Goal: Find specific page/section: Find specific page/section

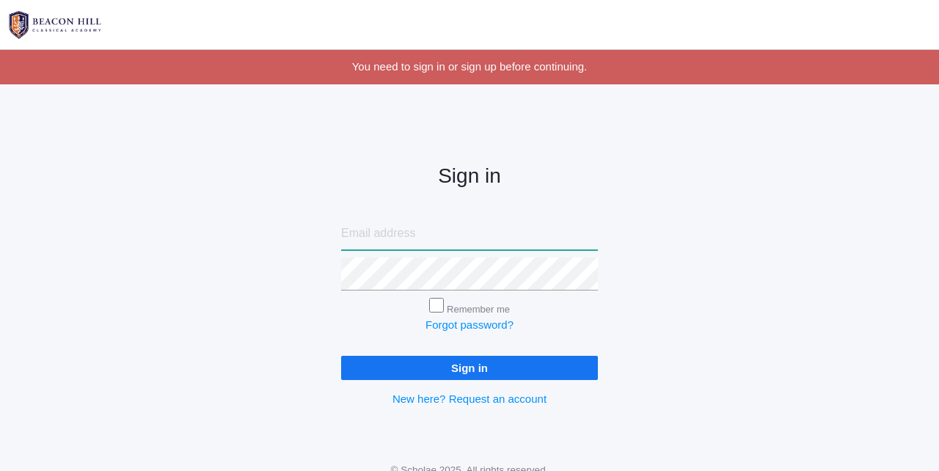
type input "courtney@beaconhillclassical.org"
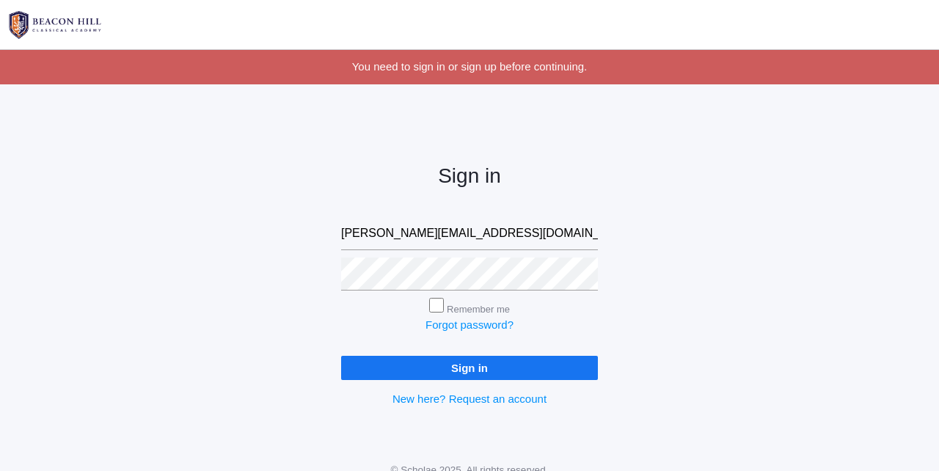
click at [476, 362] on input "Sign in" at bounding box center [469, 368] width 257 height 24
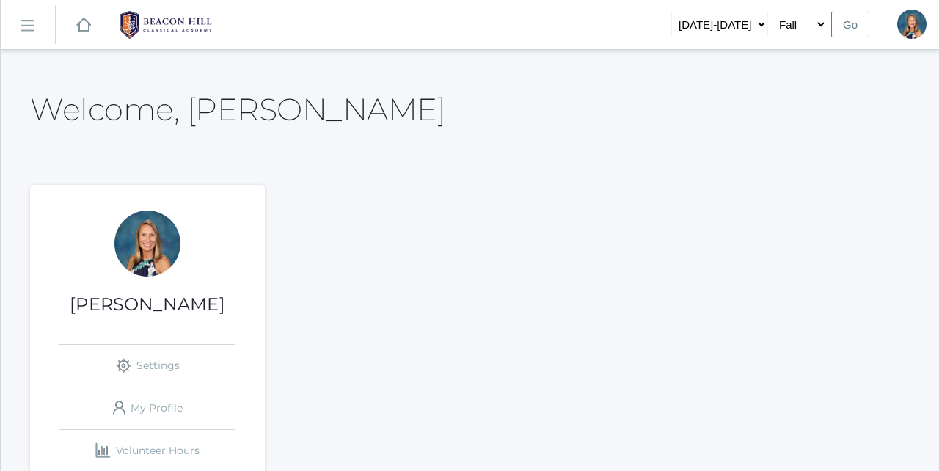
click at [31, 26] on rect at bounding box center [26, 25] width 23 height 23
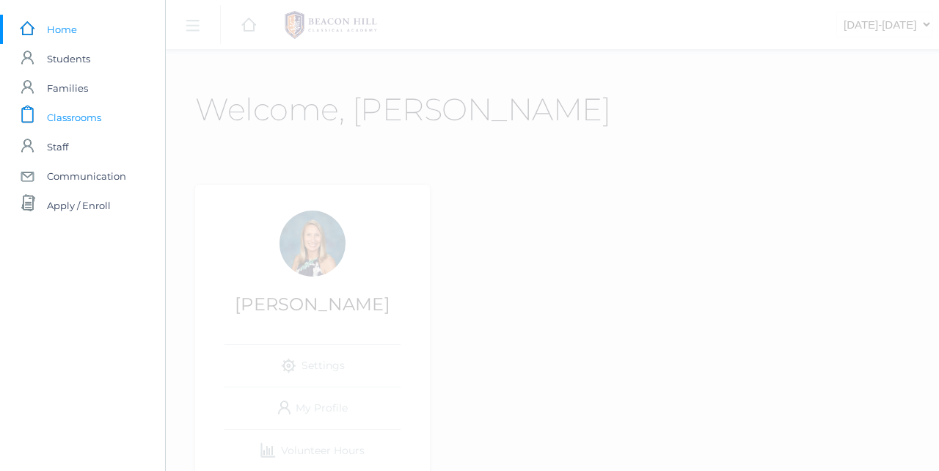
click at [76, 115] on span "Classrooms" at bounding box center [74, 117] width 54 height 29
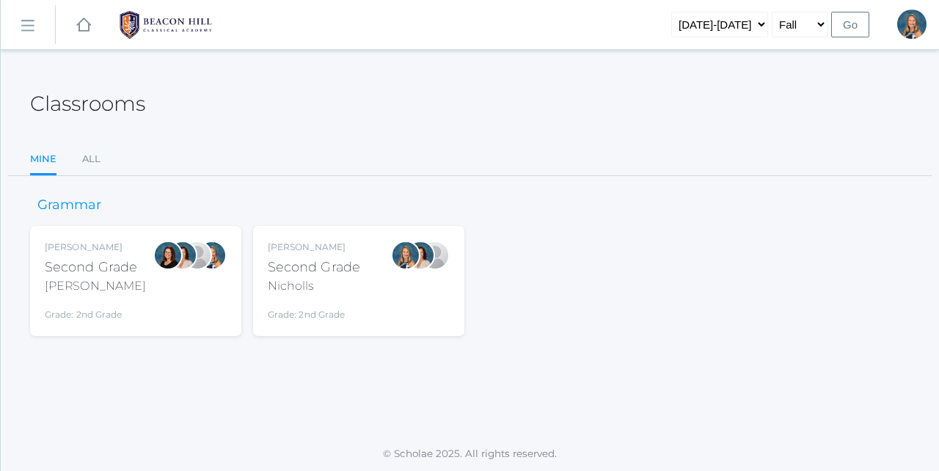
click at [37, 29] on link "icons/ui/navigation/hamburger Created with Sketch." at bounding box center [28, 25] width 54 height 40
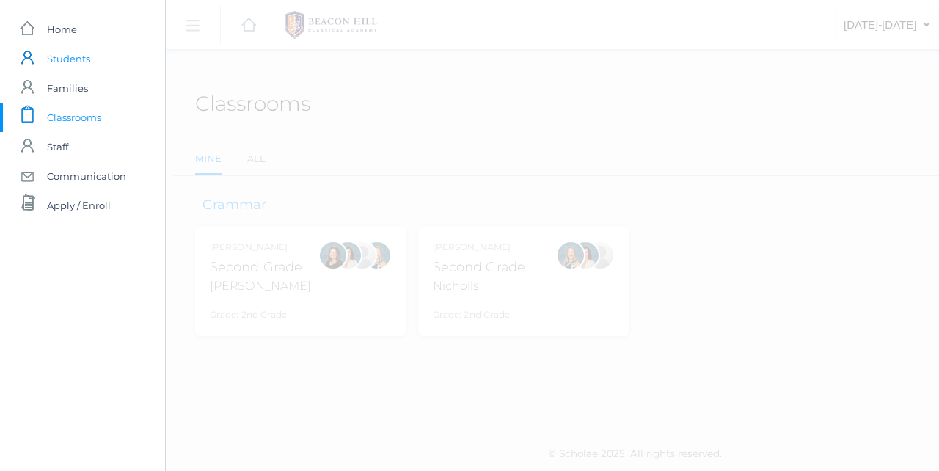
click at [73, 64] on span "Students" at bounding box center [68, 58] width 43 height 29
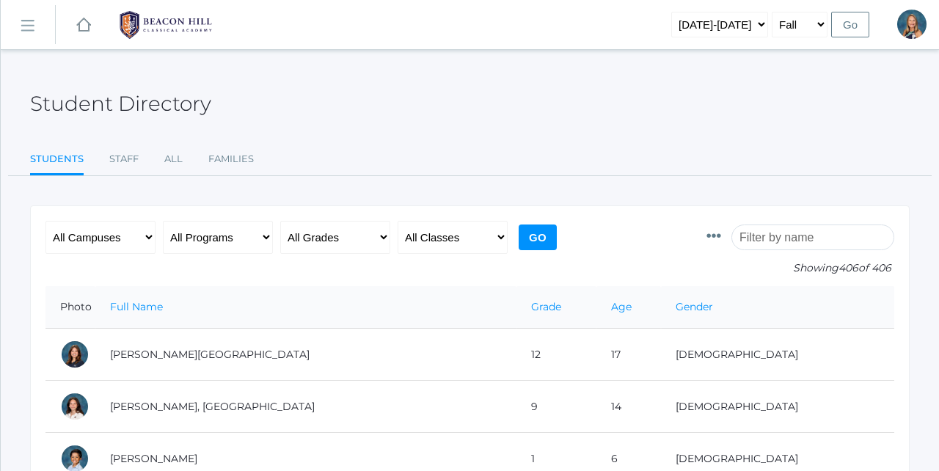
click at [762, 236] on input "search" at bounding box center [812, 238] width 163 height 26
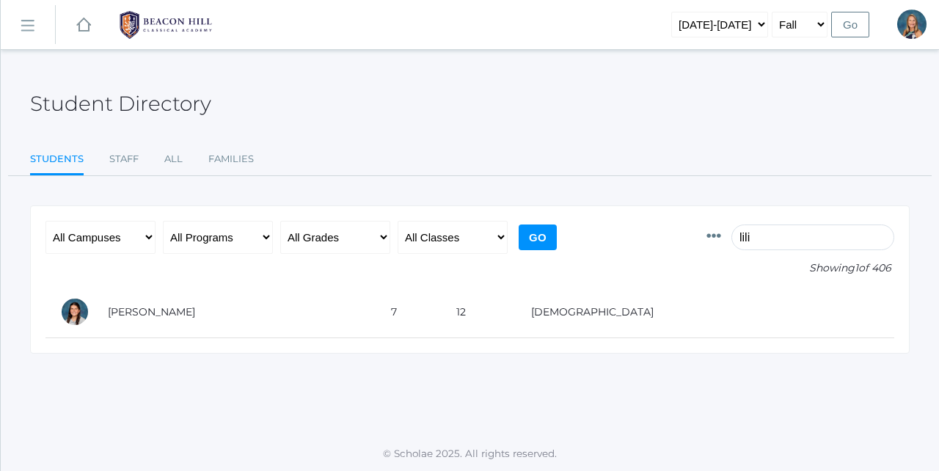
type input "[PERSON_NAME]"
